Goal: Task Accomplishment & Management: Use online tool/utility

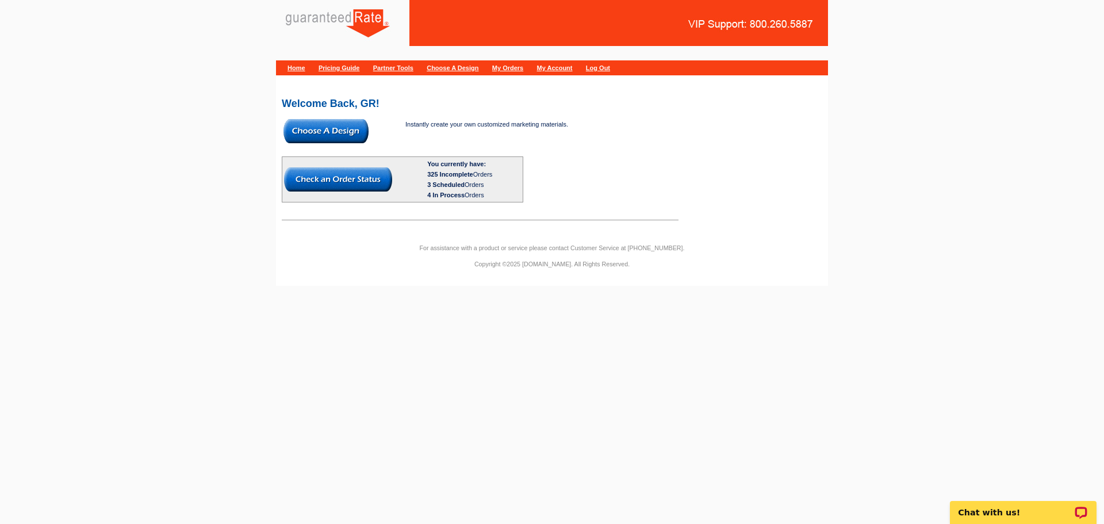
click at [332, 123] on img at bounding box center [326, 131] width 85 height 24
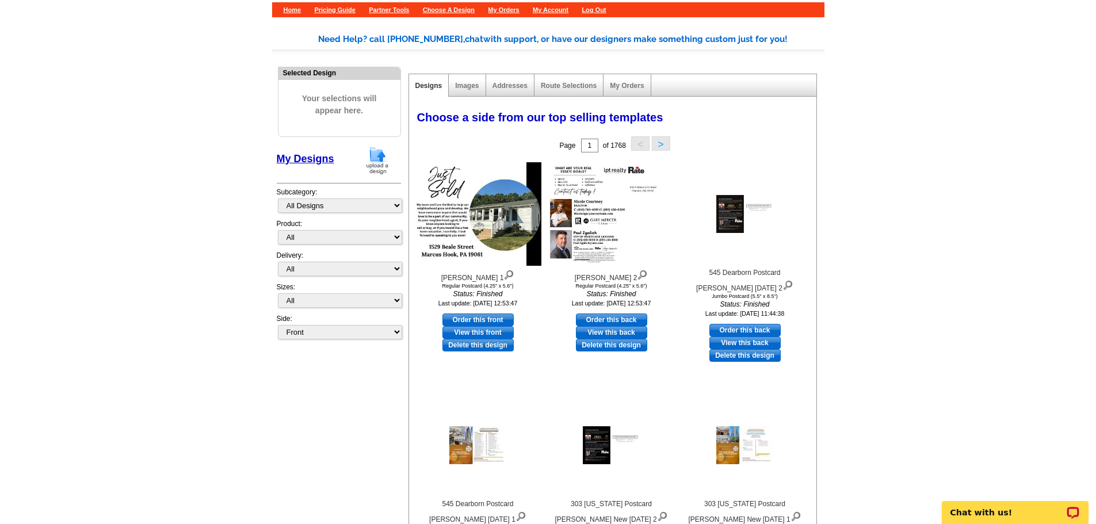
scroll to position [58, 0]
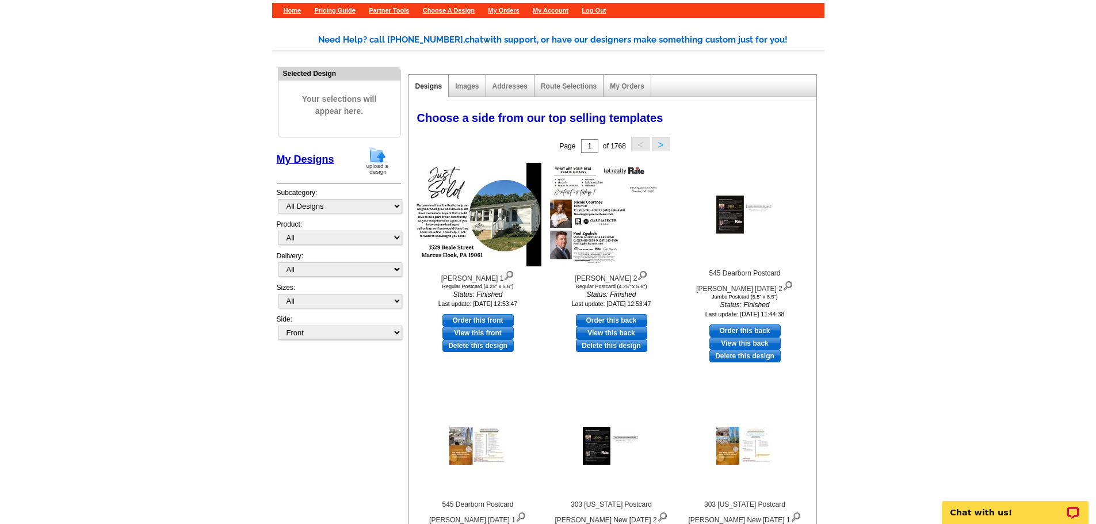
click at [510, 81] on div "Addresses" at bounding box center [510, 86] width 48 height 22
click at [508, 89] on link "Addresses" at bounding box center [509, 86] width 35 height 8
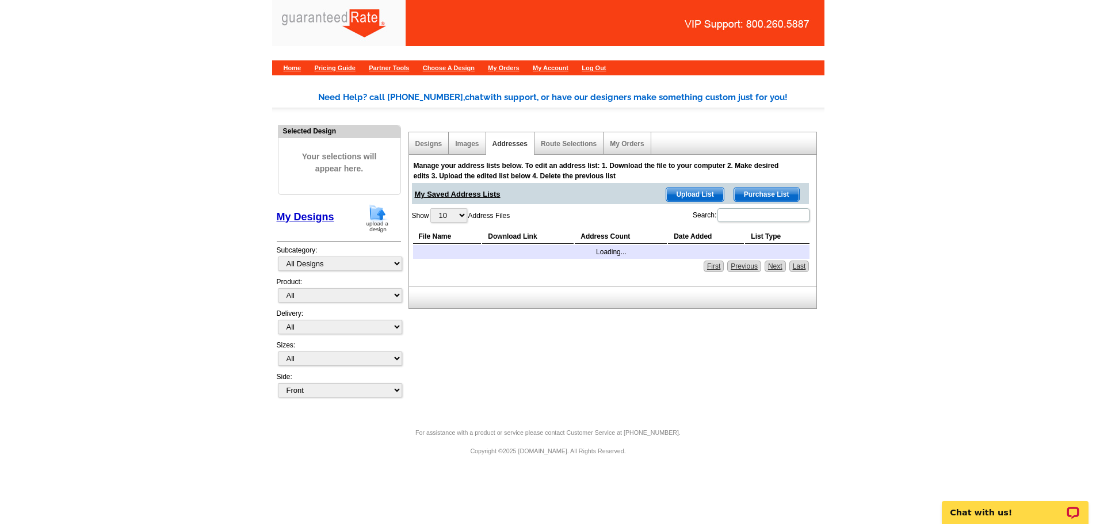
scroll to position [0, 0]
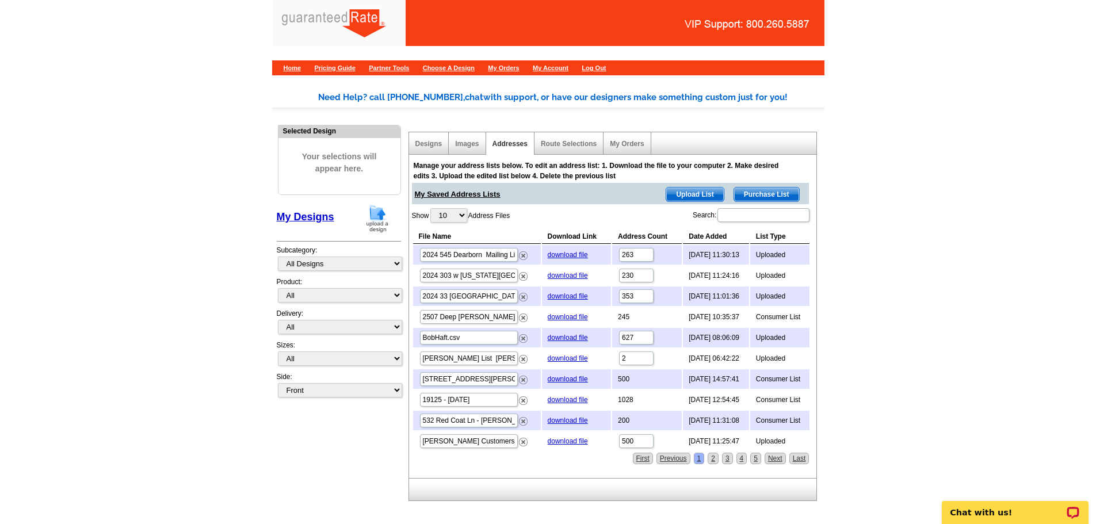
click at [946, 290] on main "Need Help? call [PHONE_NUMBER], chat with support, or have our designers make s…" at bounding box center [548, 317] width 1096 height 487
click at [736, 215] on input "Search:" at bounding box center [763, 215] width 92 height 14
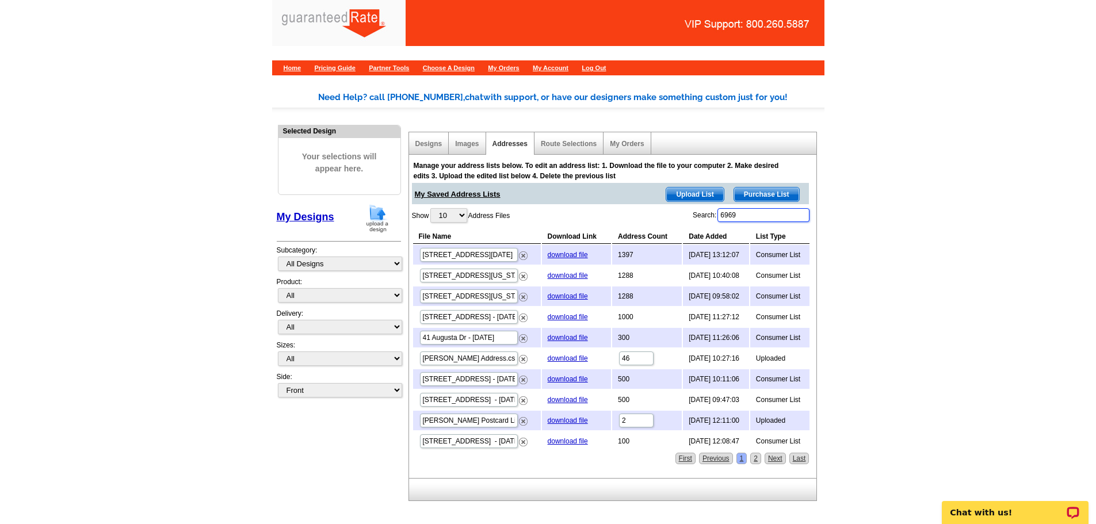
type input "6969"
click at [476, 254] on input "[STREET_ADDRESS][DATE]" at bounding box center [469, 255] width 98 height 14
click at [933, 154] on main "Need Help? call [PHONE_NUMBER], chat with support, or have our designers make s…" at bounding box center [548, 317] width 1096 height 487
